Goal: Information Seeking & Learning: Learn about a topic

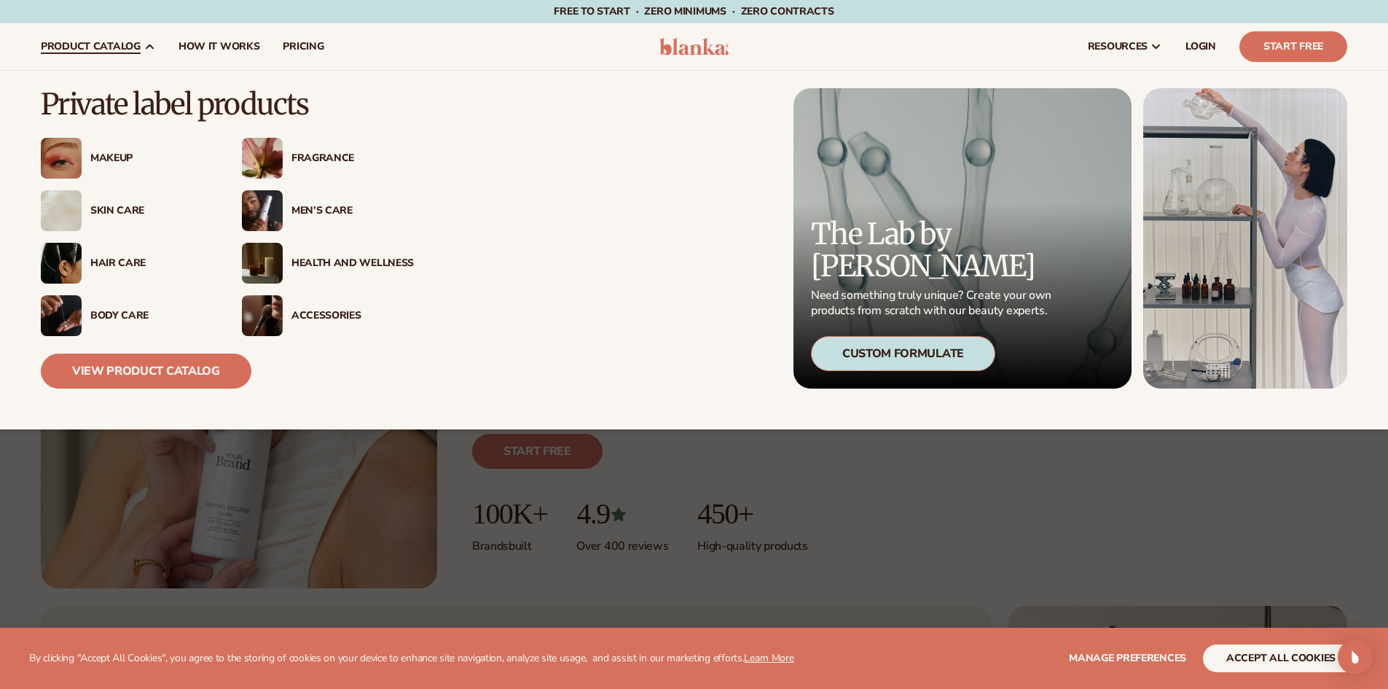
click at [276, 216] on img at bounding box center [262, 210] width 41 height 41
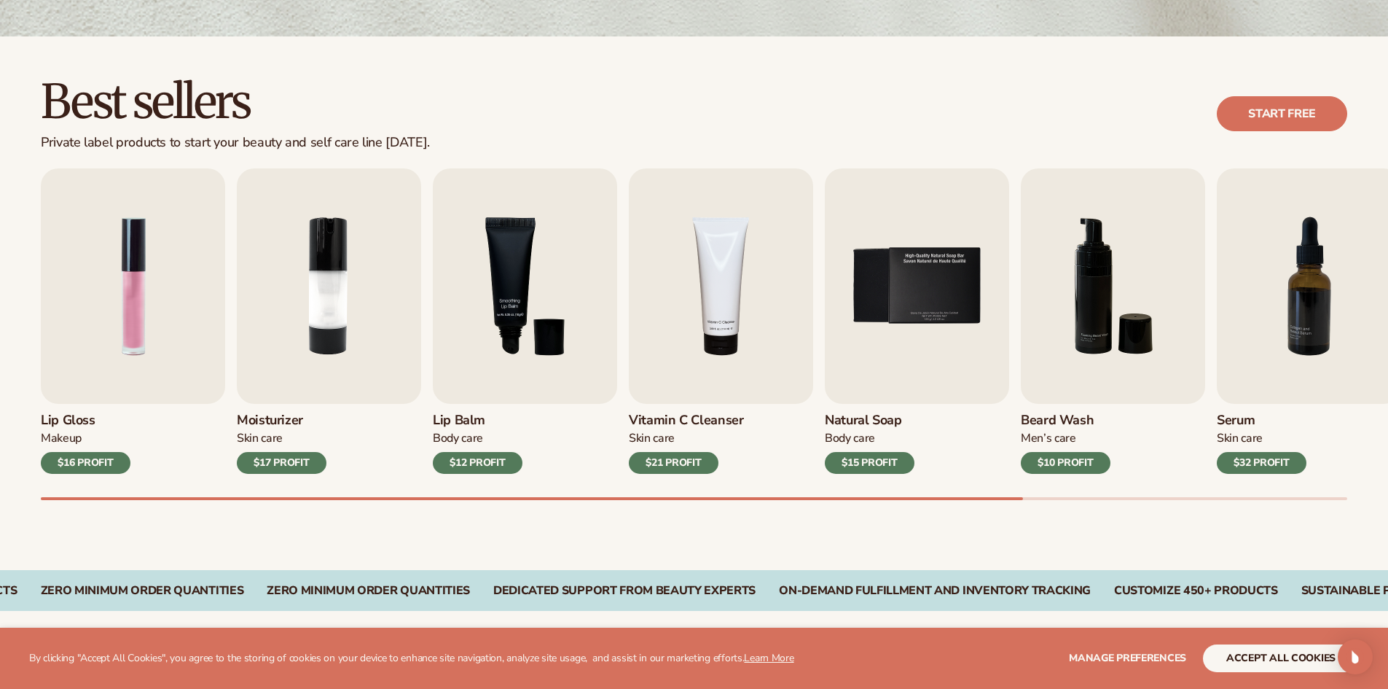
scroll to position [364, 0]
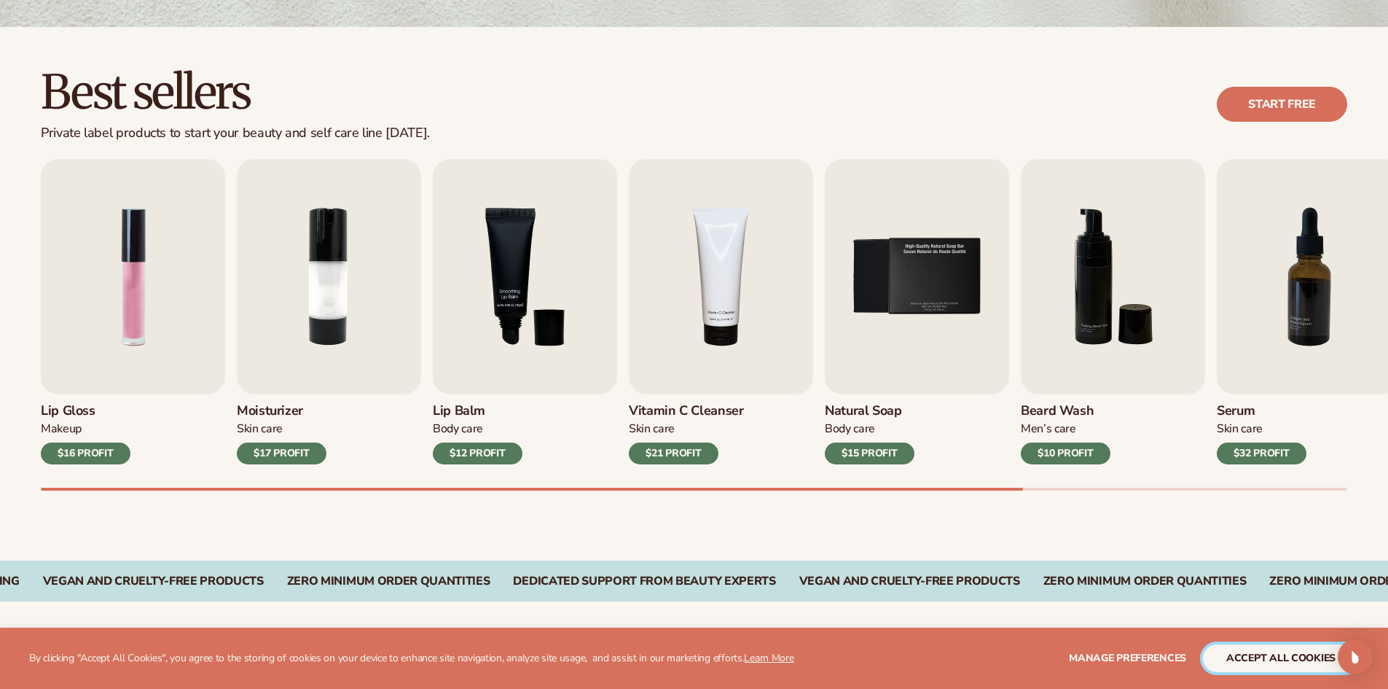
click at [1243, 660] on button "accept all cookies" at bounding box center [1281, 658] width 156 height 28
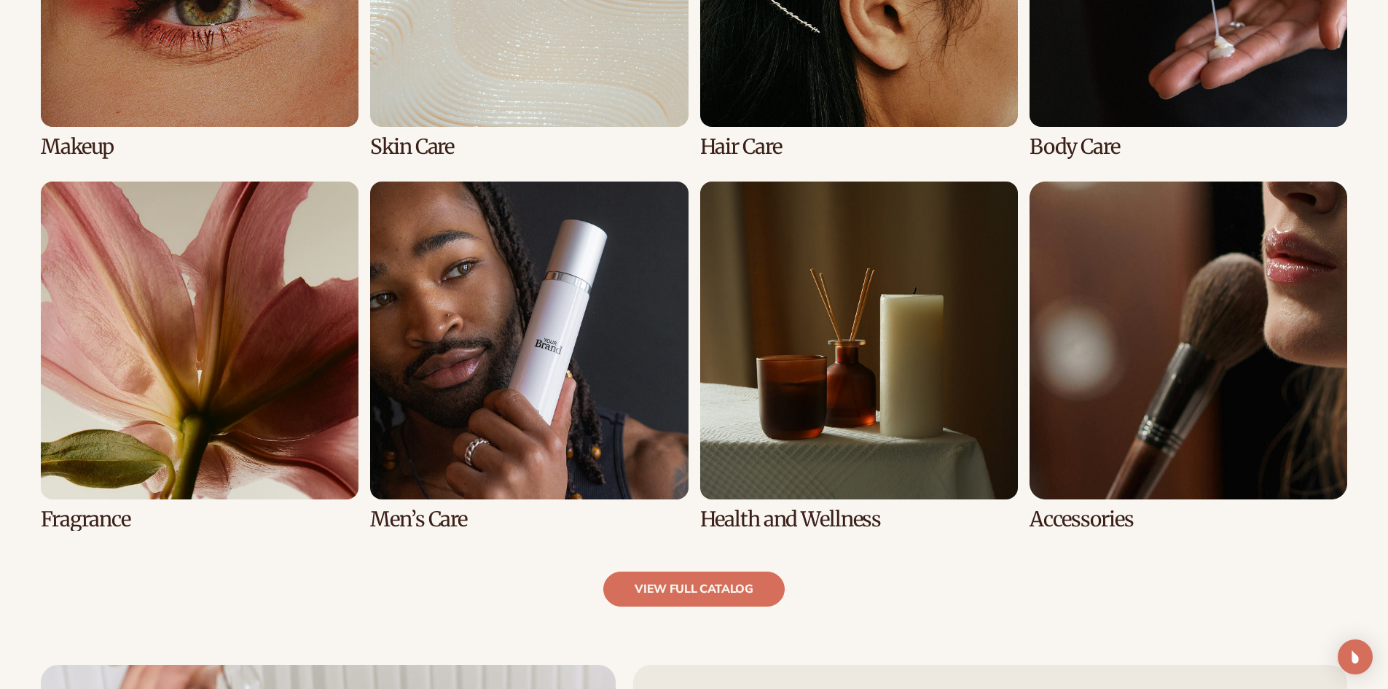
scroll to position [1312, 0]
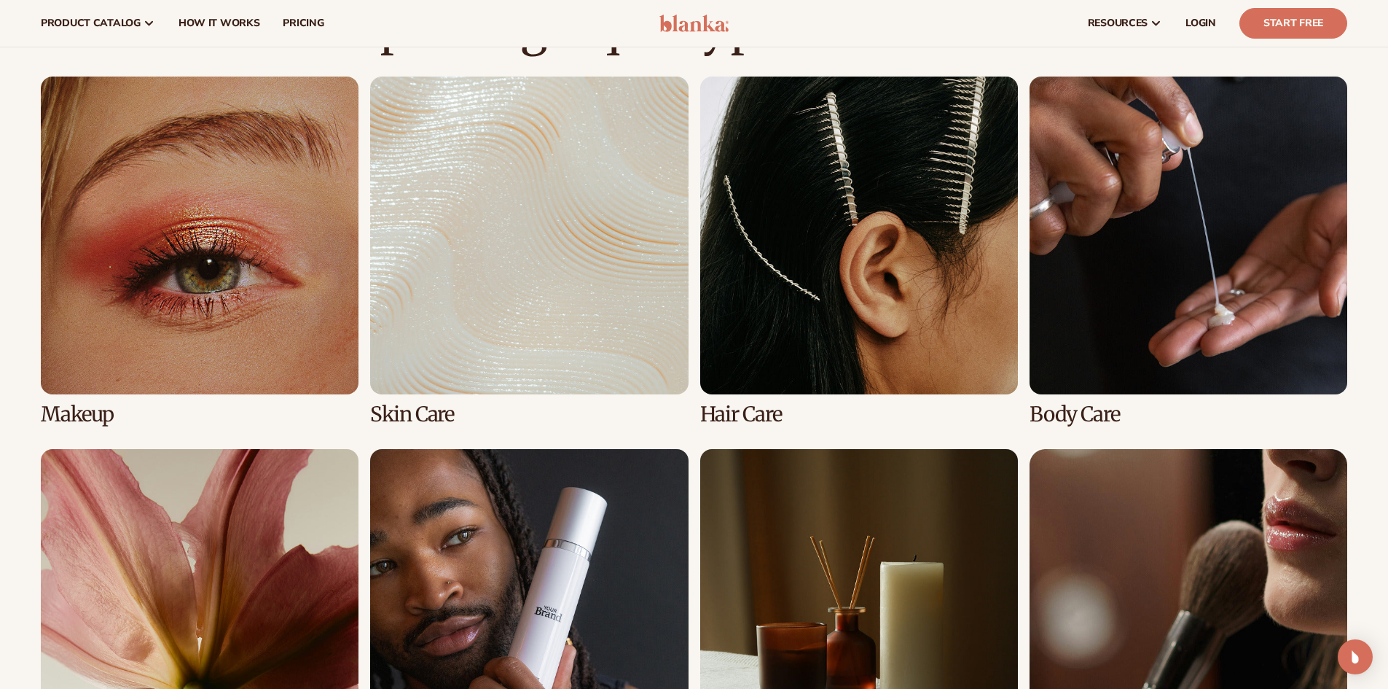
click at [1138, 293] on link "4 / 8" at bounding box center [1189, 251] width 318 height 349
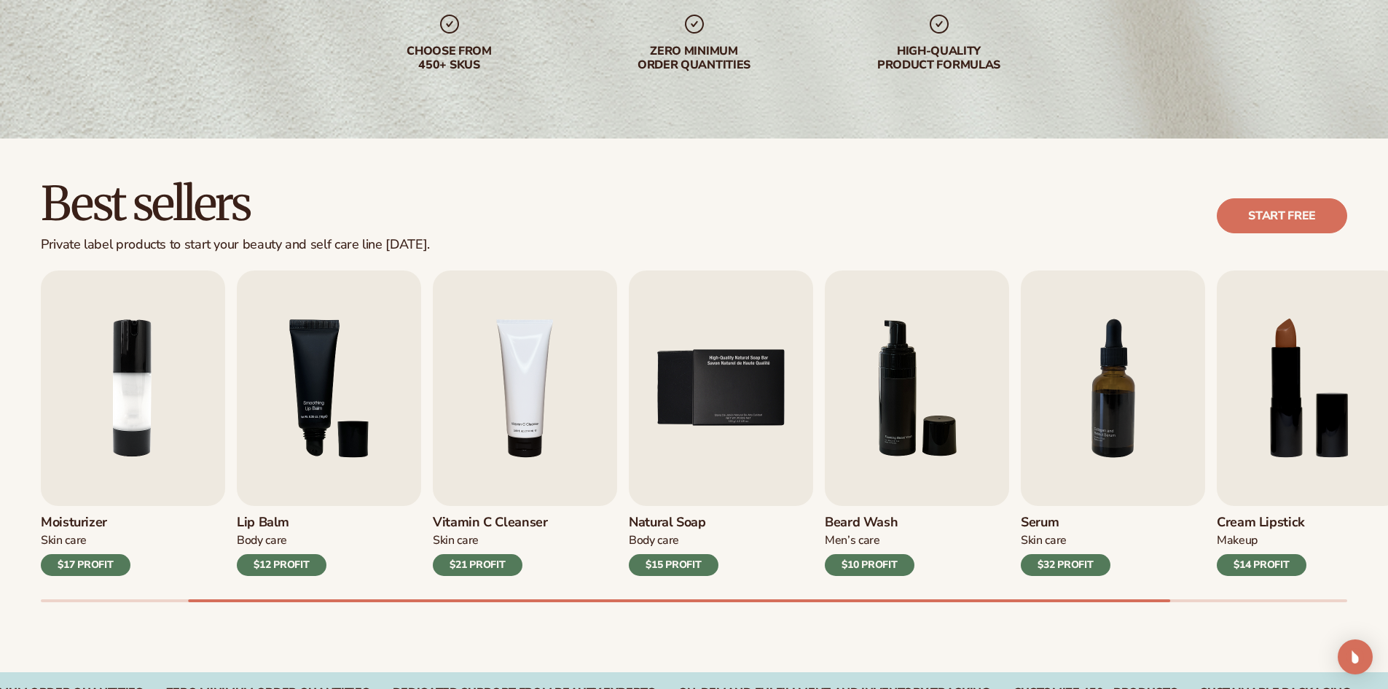
scroll to position [292, 0]
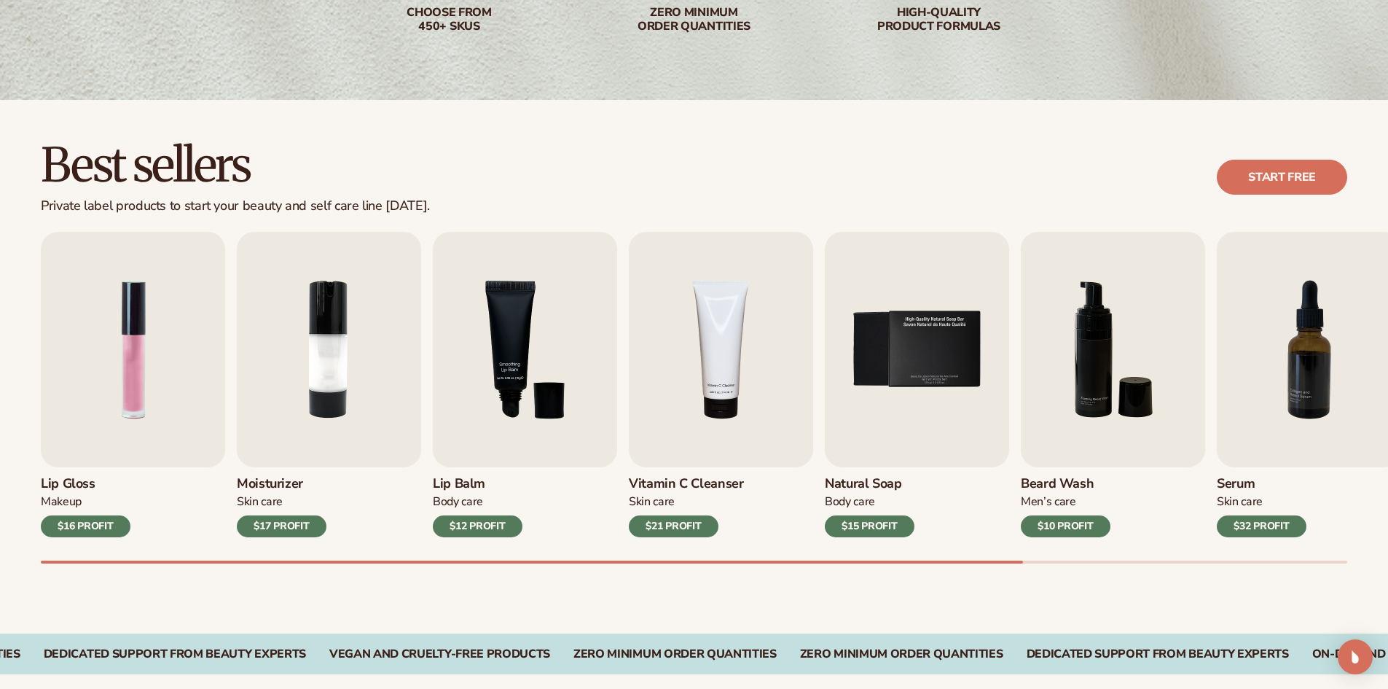
click at [428, 558] on div "Lip Gloss Makeup $16 PROFIT Moisturizer [MEDICAL_DATA] $17 PROFIT [MEDICAL_DATA…" at bounding box center [714, 398] width 1347 height 332
drag, startPoint x: 584, startPoint y: 560, endPoint x: 752, endPoint y: 563, distance: 168.4
click at [752, 563] on div "Lip Gloss Makeup $16 PROFIT Moisturizer Skin Care $17 PROFIT Lip Balm Body Care…" at bounding box center [714, 398] width 1347 height 332
click at [233, 557] on div "Lip Gloss Makeup $16 PROFIT Moisturizer Skin Care $17 PROFIT Lip Balm Body Care…" at bounding box center [714, 398] width 1347 height 332
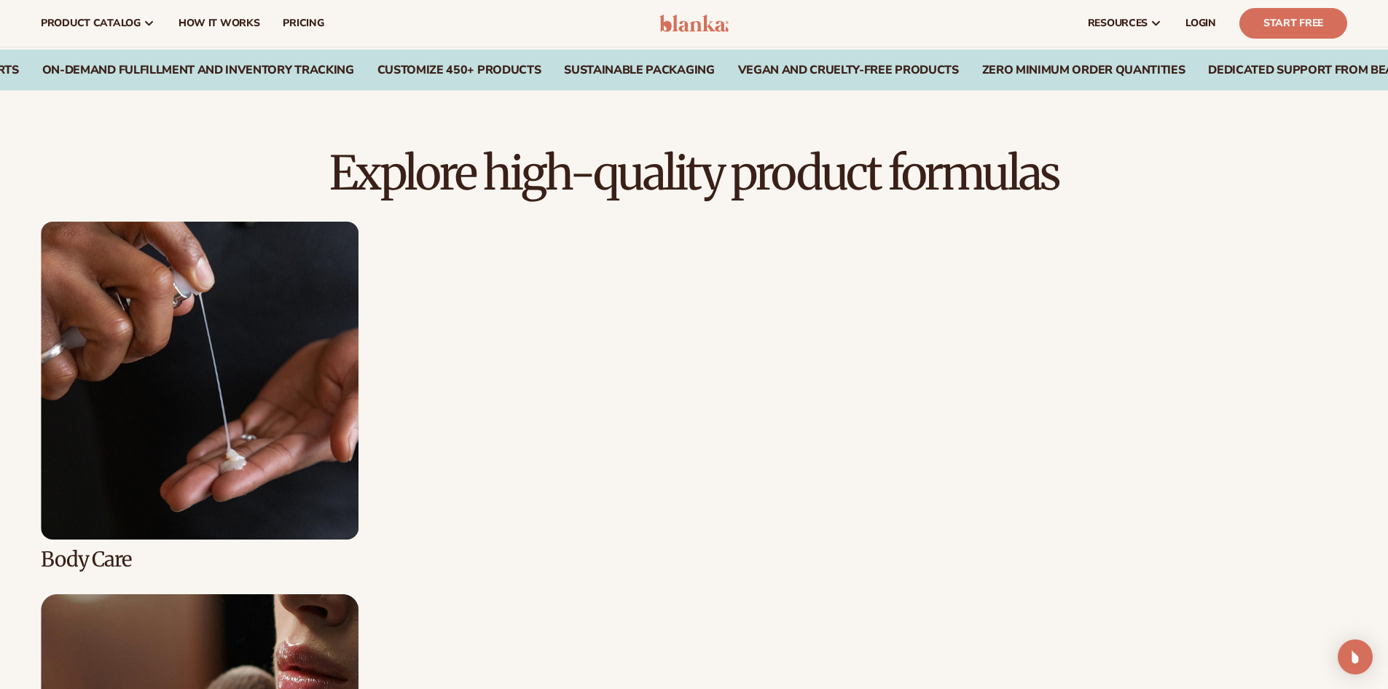
scroll to position [875, 0]
click at [275, 466] on link "4 / 8" at bounding box center [200, 396] width 318 height 349
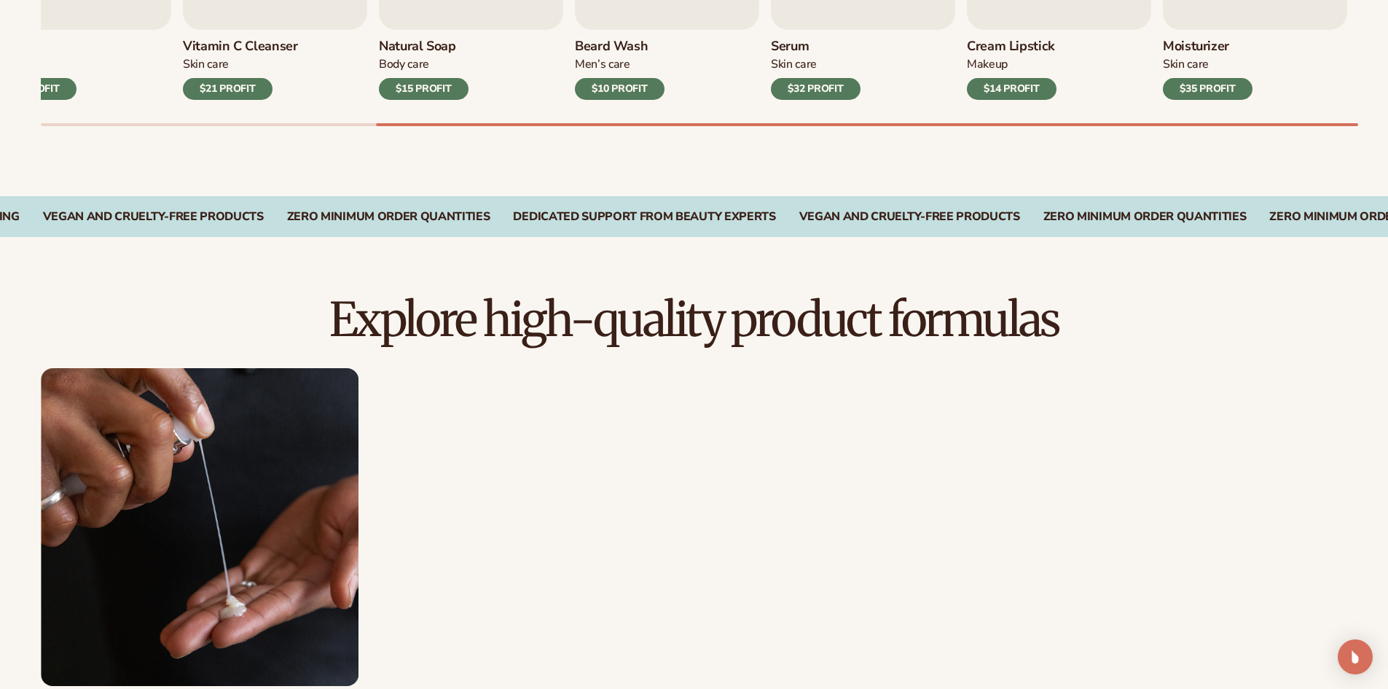
click at [197, 521] on link "4 / 8" at bounding box center [200, 542] width 318 height 349
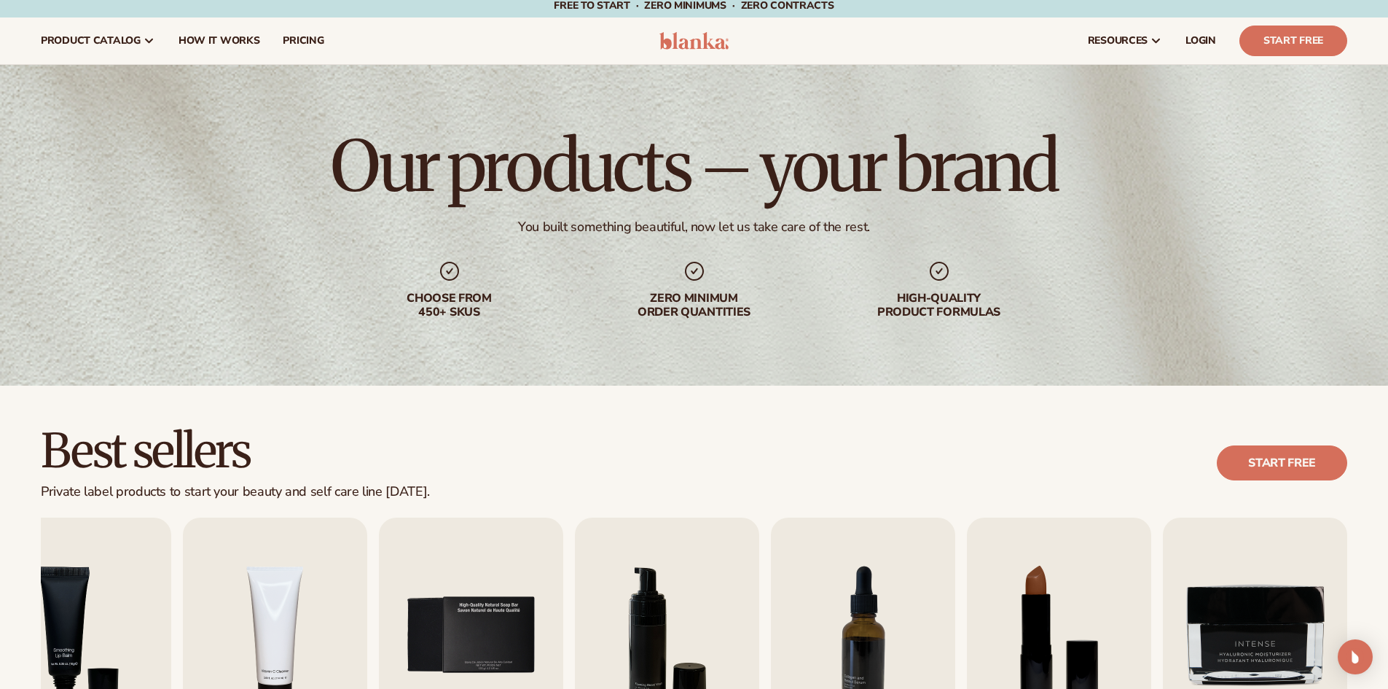
scroll to position [0, 0]
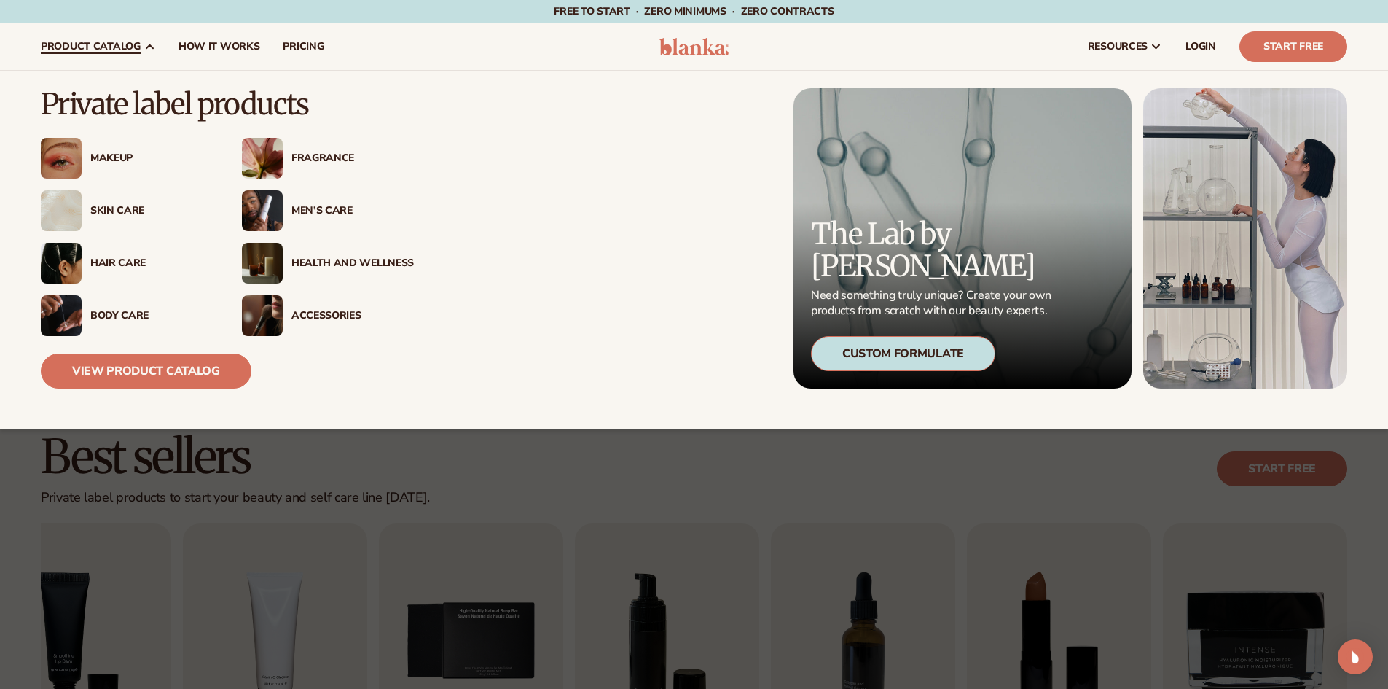
click at [58, 265] on img at bounding box center [61, 263] width 41 height 41
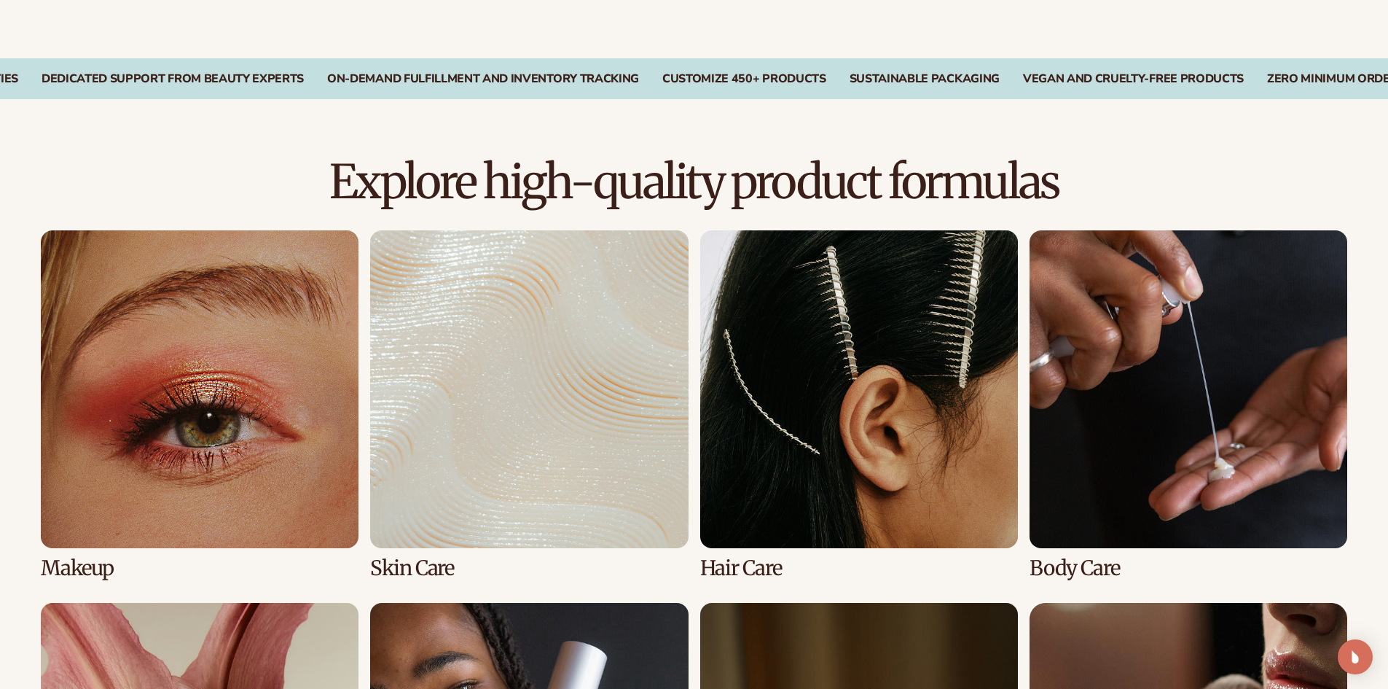
scroll to position [1020, 0]
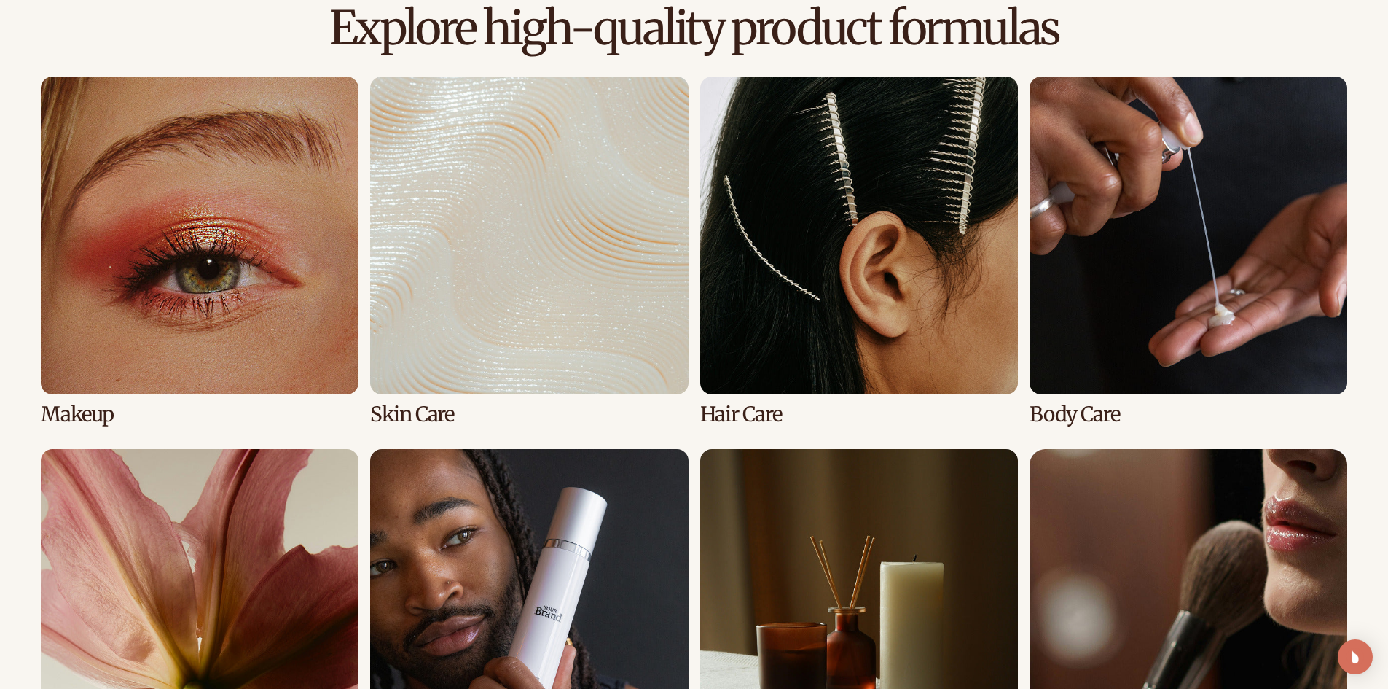
click at [956, 356] on link "3 / 8" at bounding box center [859, 251] width 318 height 349
click at [858, 328] on link "3 / 8" at bounding box center [859, 251] width 318 height 349
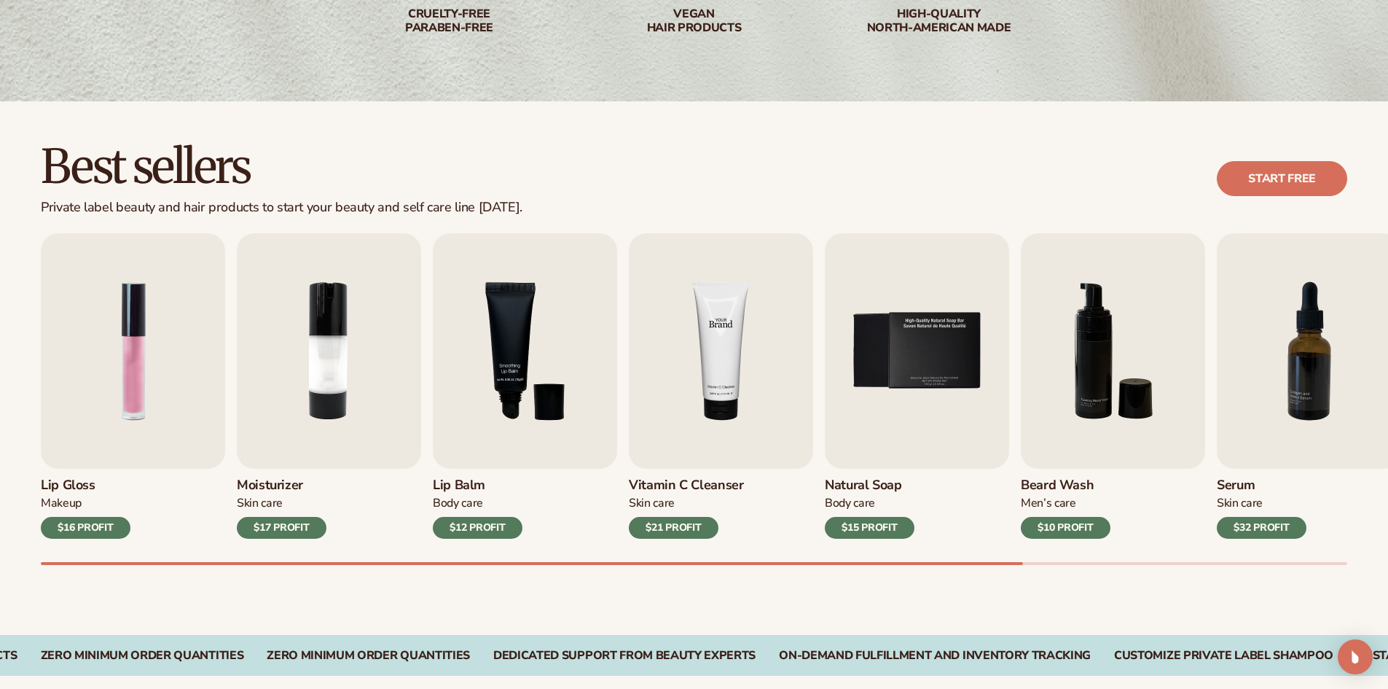
scroll to position [292, 0]
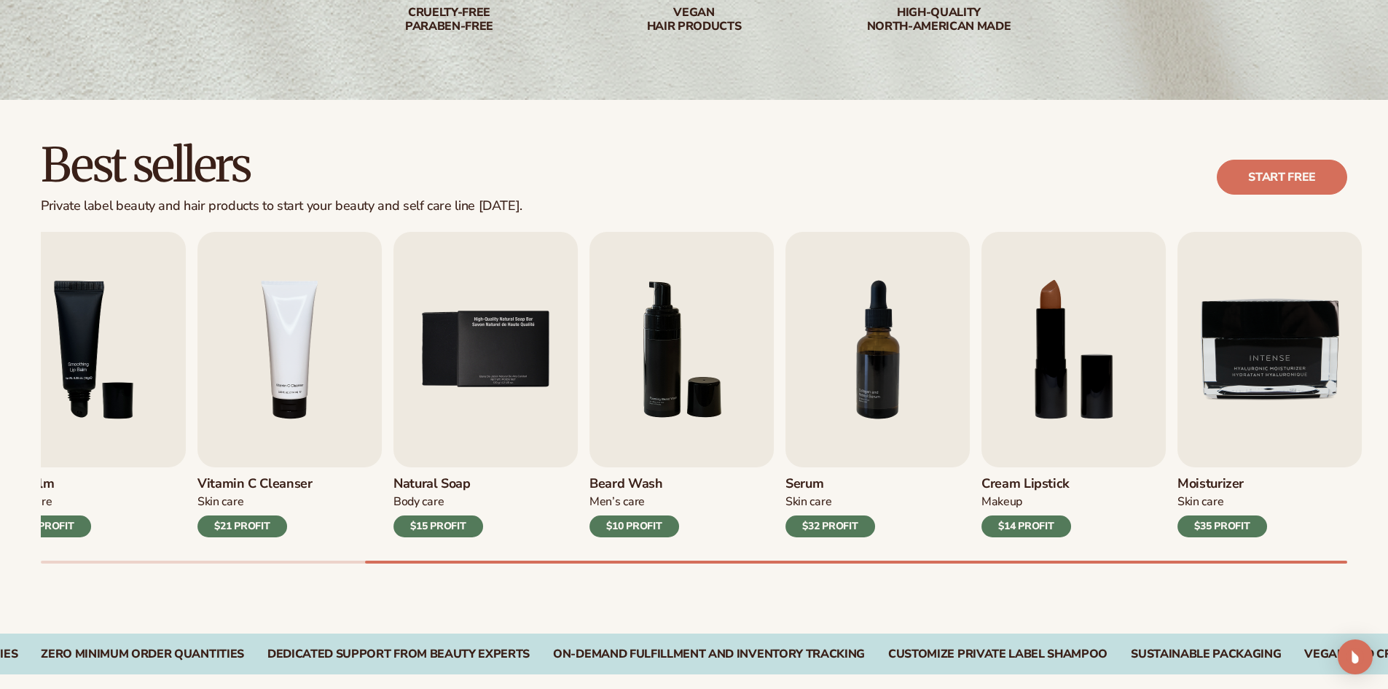
click at [1022, 552] on div "Lip Gloss Makeup $16 PROFIT Moisturizer [MEDICAL_DATA] $17 PROFIT [MEDICAL_DATA…" at bounding box center [714, 398] width 1347 height 332
